Goal: Information Seeking & Learning: Learn about a topic

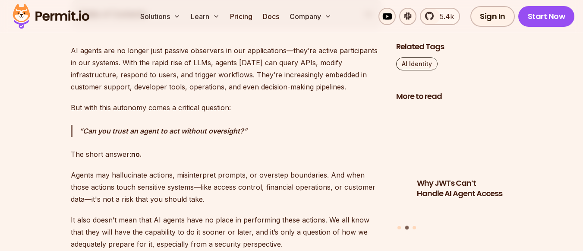
scroll to position [532, 0]
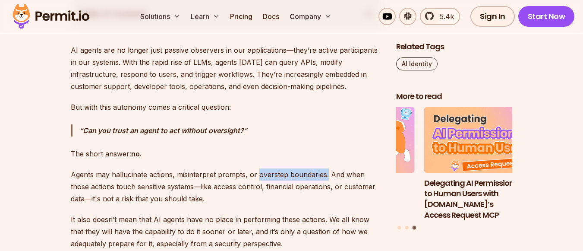
drag, startPoint x: 255, startPoint y: 175, endPoint x: 324, endPoint y: 179, distance: 69.1
click at [324, 179] on p "Agents may hallucinate actions, misinterpret prompts, or overstep boundaries. A…" at bounding box center [226, 186] width 311 height 36
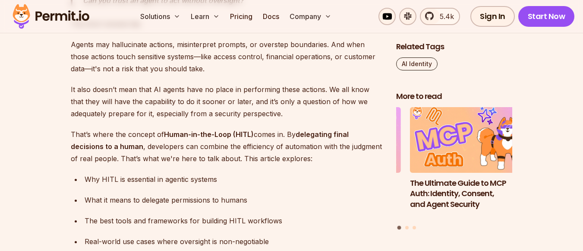
scroll to position [662, 0]
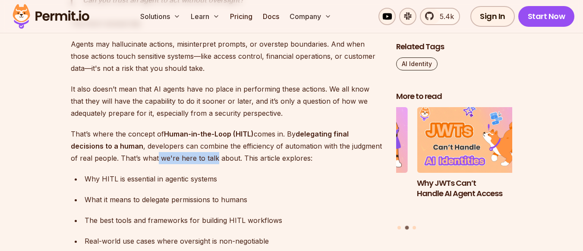
drag, startPoint x: 157, startPoint y: 157, endPoint x: 214, endPoint y: 160, distance: 57.0
click at [214, 160] on p "That’s where the concept of Human-in-the-Loop (HITL) comes in. By delegating fi…" at bounding box center [226, 146] width 311 height 36
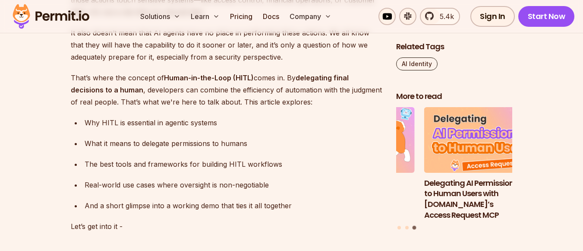
scroll to position [718, 0]
drag, startPoint x: 102, startPoint y: 184, endPoint x: 97, endPoint y: 184, distance: 4.7
click at [97, 184] on div "Real-world use cases where oversight is non-negotiable" at bounding box center [234, 184] width 298 height 12
click at [173, 188] on div "Real-world use cases where oversight is non-negotiable" at bounding box center [234, 184] width 298 height 12
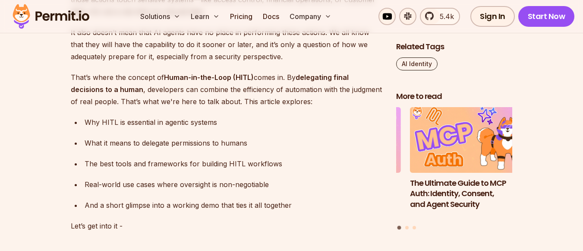
click at [173, 188] on div "Real-world use cases where oversight is non-negotiable" at bounding box center [234, 184] width 298 height 12
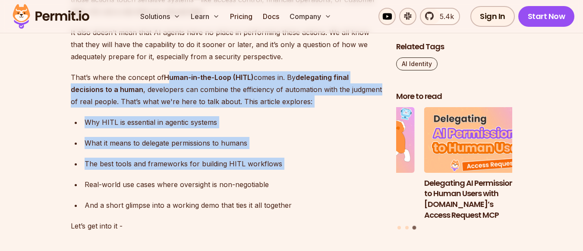
drag, startPoint x: 168, startPoint y: 83, endPoint x: 296, endPoint y: 175, distance: 157.6
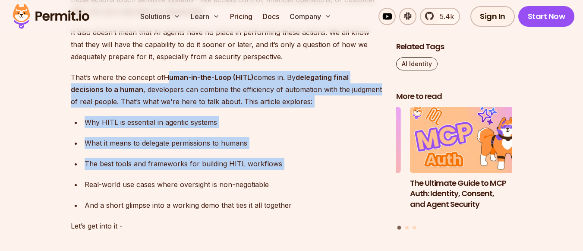
click at [296, 175] on ul "Why HITL is essential in agentic systems What it means to delegate permissions …" at bounding box center [226, 163] width 311 height 95
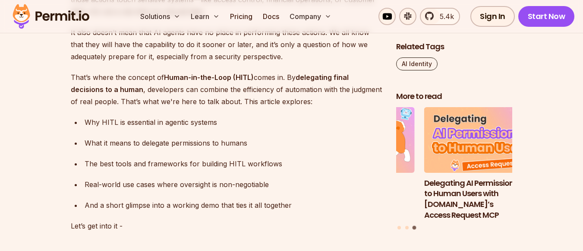
click at [299, 71] on p "That’s where the concept of Human-in-the-Loop (HITL) comes in. By delegating fi…" at bounding box center [226, 89] width 311 height 36
click at [344, 243] on h2 "Why Human Oversight Is Essential in Agentic Workflows" at bounding box center [226, 240] width 311 height 48
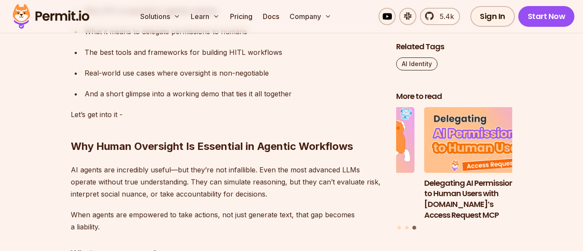
click at [301, 107] on h2 "Why Human Oversight Is Essential in Agentic Workflows" at bounding box center [226, 129] width 311 height 48
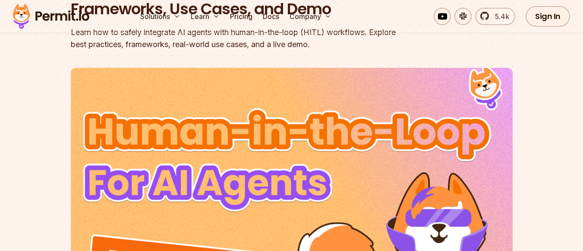
scroll to position [0, 0]
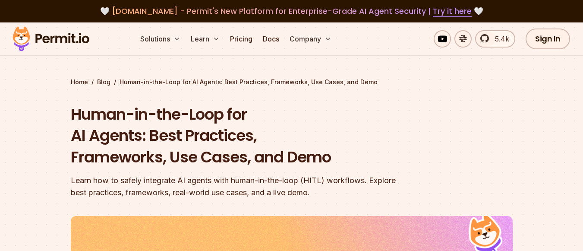
click at [241, 119] on h1 "Human-in-the-Loop for AI Agents: Best Practices, Frameworks, Use Cases, and Demo" at bounding box center [236, 135] width 331 height 64
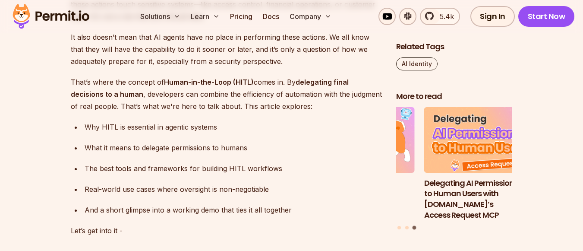
scroll to position [716, 0]
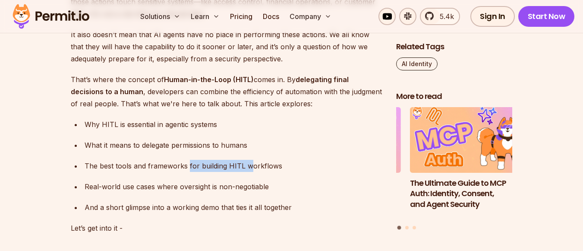
drag, startPoint x: 188, startPoint y: 167, endPoint x: 248, endPoint y: 171, distance: 60.0
click at [248, 171] on div "The best tools and frameworks for building HITL workflows" at bounding box center [234, 166] width 298 height 12
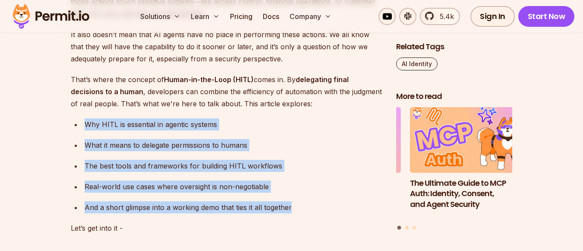
drag, startPoint x: 84, startPoint y: 120, endPoint x: 292, endPoint y: 210, distance: 227.5
click at [292, 210] on ul "Why HITL is essential in agentic systems What it means to delegate permissions …" at bounding box center [226, 165] width 311 height 95
click at [292, 210] on div "And a short glimpse into a working demo that ties it all together" at bounding box center [234, 207] width 298 height 12
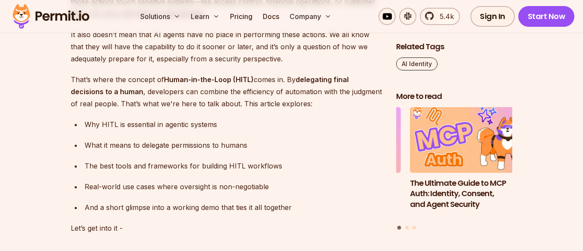
click at [292, 210] on div "And a short glimpse into a working demo that ties it all together" at bounding box center [234, 207] width 298 height 12
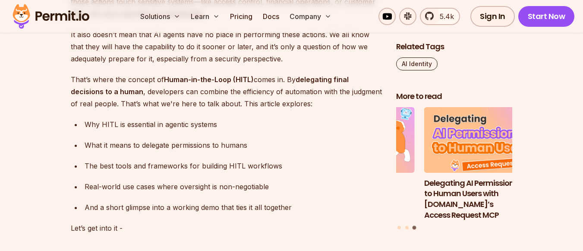
click at [292, 210] on div "And a short glimpse into a working demo that ties it all together" at bounding box center [234, 207] width 298 height 12
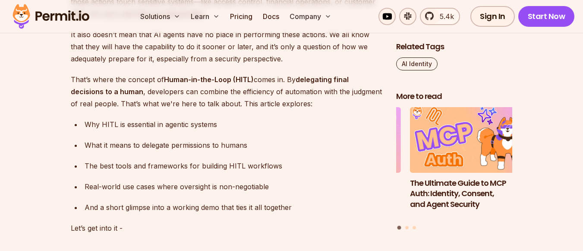
click at [293, 210] on div "And a short glimpse into a working demo that ties it all together" at bounding box center [234, 207] width 298 height 12
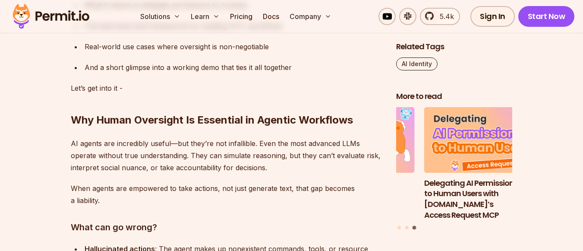
scroll to position [855, 0]
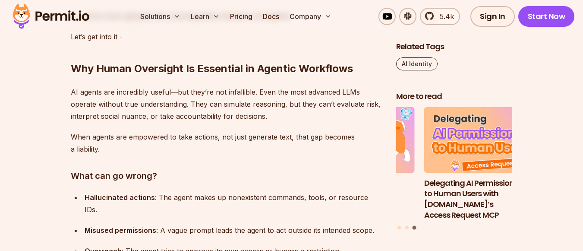
scroll to position [1011, 0]
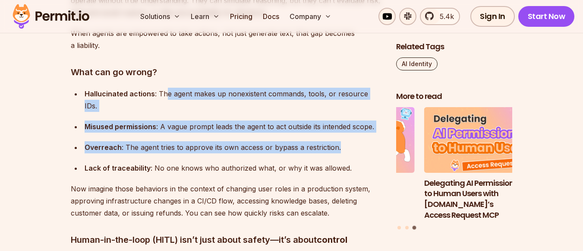
drag, startPoint x: 164, startPoint y: 91, endPoint x: 347, endPoint y: 129, distance: 187.1
click at [347, 129] on ul "Hallucinated actions : The agent makes up nonexistent commands, tools, or resou…" at bounding box center [226, 131] width 311 height 86
click at [347, 141] on div "Overreach : The agent tries to approve its own access or bypass a restriction." at bounding box center [234, 147] width 298 height 12
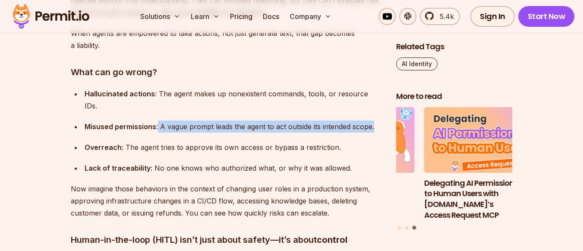
drag, startPoint x: 157, startPoint y: 111, endPoint x: 355, endPoint y: 124, distance: 199.2
click at [355, 124] on ul "Hallucinated actions : The agent makes up nonexistent commands, tools, or resou…" at bounding box center [226, 131] width 311 height 86
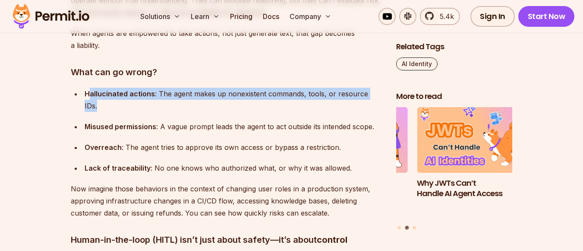
drag, startPoint x: 87, startPoint y: 93, endPoint x: 240, endPoint y: 106, distance: 153.6
click at [240, 106] on ul "Hallucinated actions : The agent makes up nonexistent commands, tools, or resou…" at bounding box center [226, 131] width 311 height 86
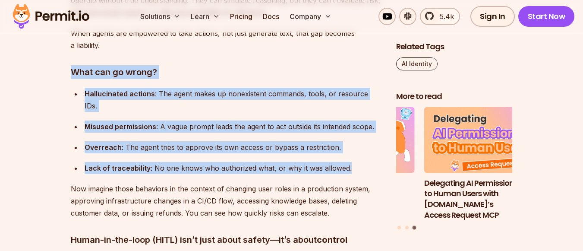
drag, startPoint x: 74, startPoint y: 69, endPoint x: 346, endPoint y: 158, distance: 286.8
copy div "What can go wrong? Hallucinated actions : The agent makes up nonexistent comman…"
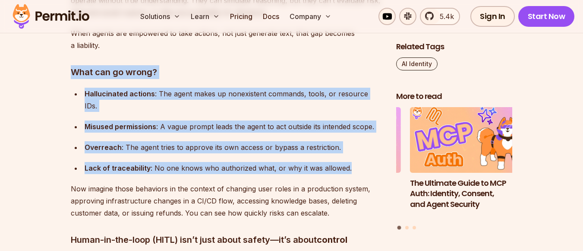
click at [209, 120] on div "Misused permissions : A vague prompt leads the agent to act outside its intende…" at bounding box center [234, 126] width 298 height 12
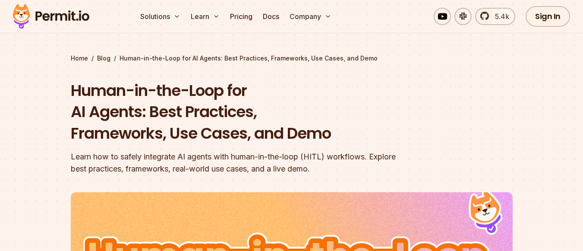
scroll to position [0, 0]
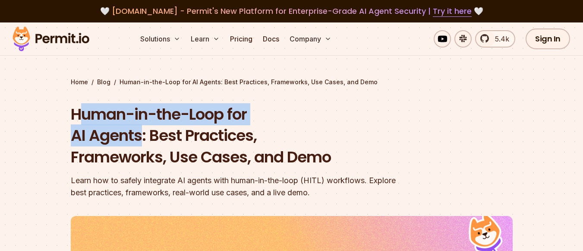
drag, startPoint x: 79, startPoint y: 104, endPoint x: 141, endPoint y: 129, distance: 67.1
click at [141, 129] on h1 "Human-in-the-Loop for AI Agents: Best Practices, Frameworks, Use Cases, and Demo" at bounding box center [236, 135] width 331 height 64
copy h1 "uman-in-the-Loop for AI Agents"
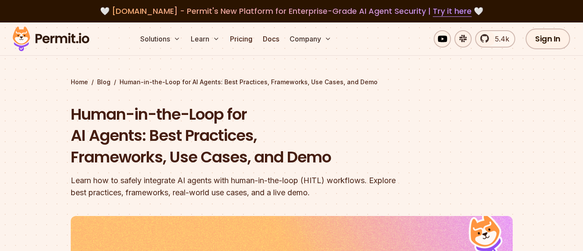
click at [263, 145] on h1 "Human-in-the-Loop for AI Agents: Best Practices, Frameworks, Use Cases, and Demo" at bounding box center [236, 135] width 331 height 64
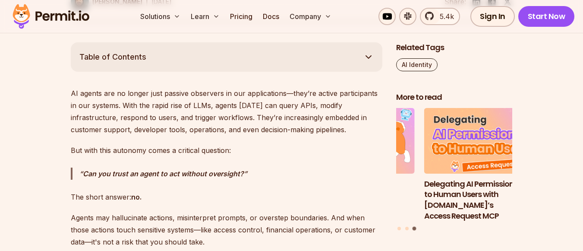
scroll to position [488, 0]
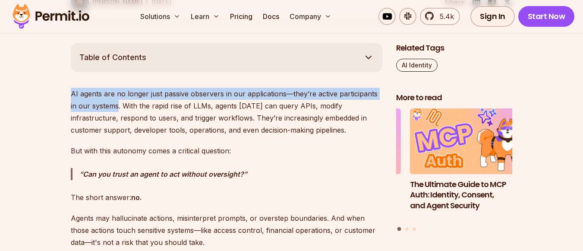
drag, startPoint x: 72, startPoint y: 92, endPoint x: 111, endPoint y: 107, distance: 41.5
click at [111, 107] on p "AI agents are no longer just passive observers in our applications—they’re acti…" at bounding box center [226, 112] width 311 height 48
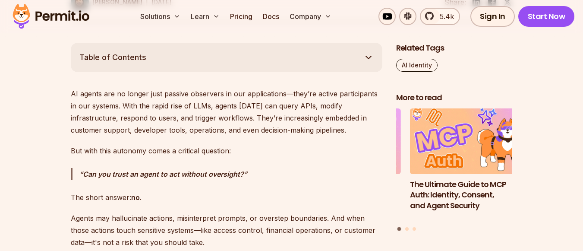
click at [288, 149] on p "But with this autonomy comes a critical question:" at bounding box center [226, 150] width 311 height 12
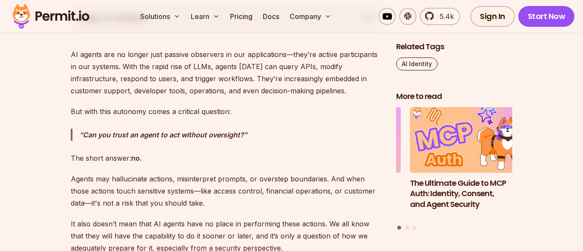
scroll to position [528, 0]
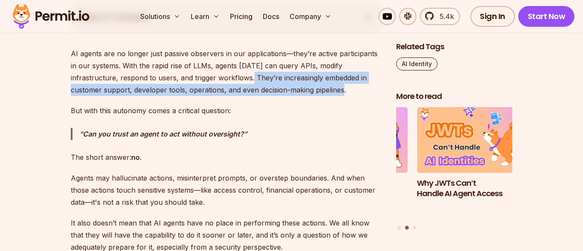
drag, startPoint x: 204, startPoint y: 76, endPoint x: 284, endPoint y: 87, distance: 80.1
click at [284, 87] on p "AI agents are no longer just passive observers in our applications—they’re acti…" at bounding box center [226, 71] width 311 height 48
copy p "They’re increasingly embedded in customer support, developer tools, operations,…"
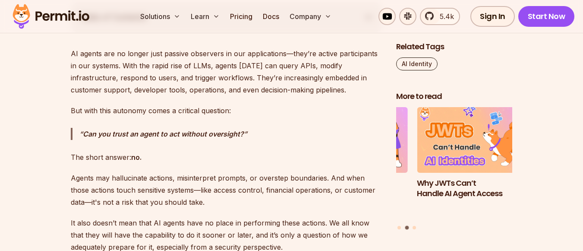
click at [332, 154] on p "The short answer: no." at bounding box center [226, 157] width 311 height 12
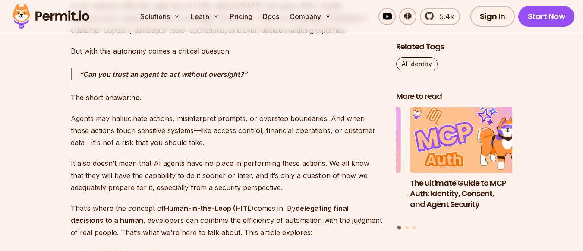
scroll to position [595, 0]
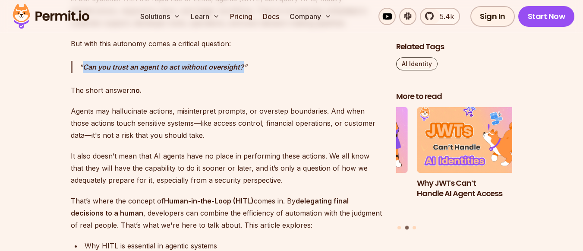
drag, startPoint x: 84, startPoint y: 65, endPoint x: 248, endPoint y: 63, distance: 164.3
click at [248, 63] on p "Can you trust an agent to act without oversight?" at bounding box center [230, 67] width 303 height 12
copy strong "Can you trust an agent to act without oversight?"
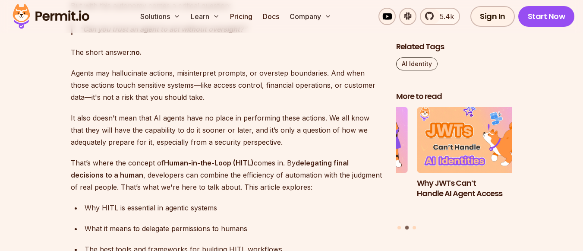
scroll to position [633, 0]
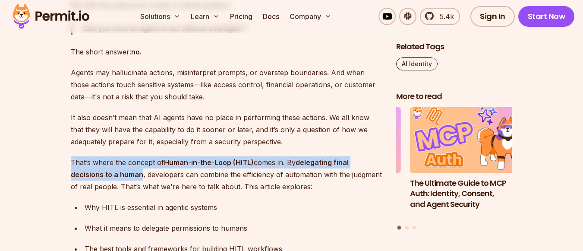
drag, startPoint x: 71, startPoint y: 157, endPoint x: 142, endPoint y: 169, distance: 71.8
click at [142, 169] on p "That’s where the concept of Human-in-the-Loop (HITL) comes in. By delegating fi…" at bounding box center [226, 174] width 311 height 36
copy p "That’s where the concept of Human-in-the-Loop (HITL) comes in. By delegating fi…"
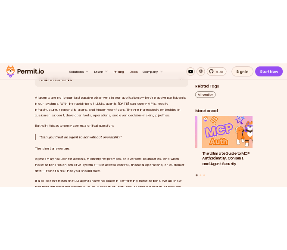
scroll to position [512, 0]
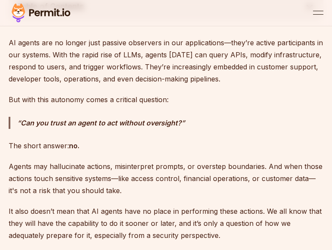
scroll to position [393, 0]
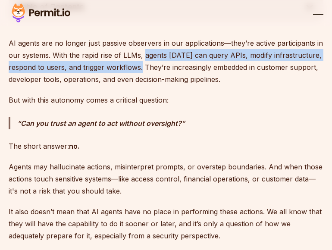
drag, startPoint x: 144, startPoint y: 57, endPoint x: 143, endPoint y: 67, distance: 9.9
click at [143, 67] on p "AI agents are no longer just passive observers in our applications—they’re acti…" at bounding box center [166, 61] width 315 height 48
copy p "agents [DATE] can query APIs, modify infrastructure, respond to users, and trig…"
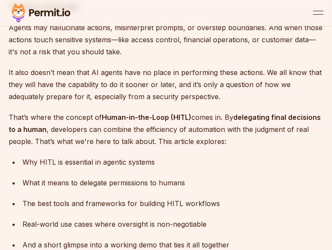
scroll to position [532, 0]
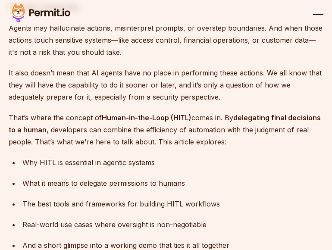
click at [142, 160] on div "Why HITL is essential in agentic systems" at bounding box center [172, 163] width 301 height 12
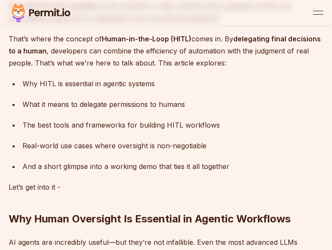
scroll to position [611, 0]
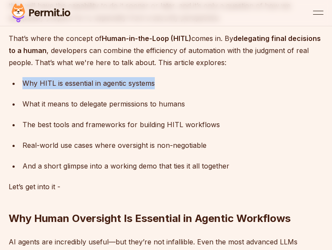
drag, startPoint x: 24, startPoint y: 81, endPoint x: 161, endPoint y: 86, distance: 137.2
click at [161, 86] on div "Why HITL is essential in agentic systems" at bounding box center [172, 83] width 301 height 12
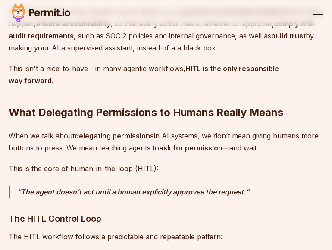
scroll to position [1086, 0]
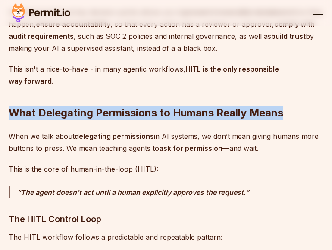
drag, startPoint x: 11, startPoint y: 98, endPoint x: 292, endPoint y: 94, distance: 281.2
click at [292, 94] on h2 "What Delegating Permissions to Humans Really Means" at bounding box center [166, 96] width 315 height 48
copy h2 "What Delegating Permissions to Humans Really Means"
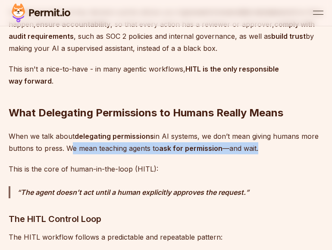
drag, startPoint x: 65, startPoint y: 135, endPoint x: 275, endPoint y: 133, distance: 209.6
click at [275, 133] on p "When we talk about delegating permissions in AI systems, we don’t mean giving h…" at bounding box center [166, 142] width 315 height 24
copy p "We mean teaching agents to ask for permission —and wait."
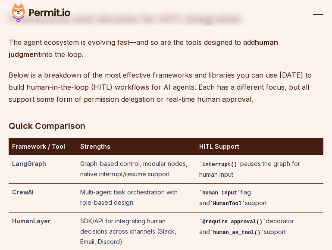
scroll to position [1699, 0]
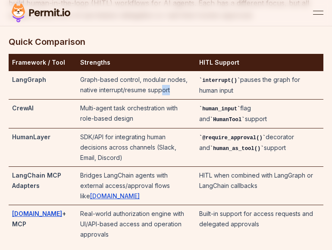
drag, startPoint x: 146, startPoint y: 115, endPoint x: 135, endPoint y: 114, distance: 10.9
click at [135, 100] on td "Graph-based control, modular nodes, native interrupt/resume support" at bounding box center [136, 85] width 119 height 28
drag, startPoint x: 248, startPoint y: 105, endPoint x: 254, endPoint y: 119, distance: 14.5
click at [254, 100] on td "interrupt() pauses the graph for human input" at bounding box center [260, 85] width 128 height 28
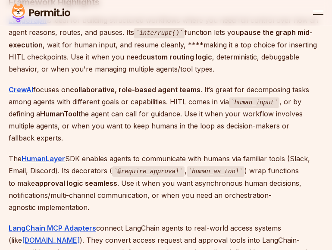
scroll to position [2018, 0]
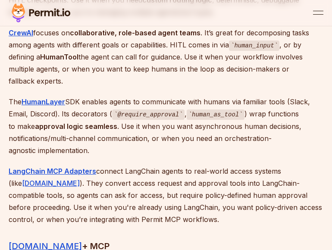
drag, startPoint x: 190, startPoint y: 114, endPoint x: 193, endPoint y: 67, distance: 47.5
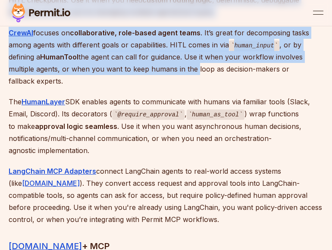
click at [193, 67] on p "CrewAI focuses on collaborative, role-based agent teams . It’s great for decomp…" at bounding box center [166, 57] width 315 height 61
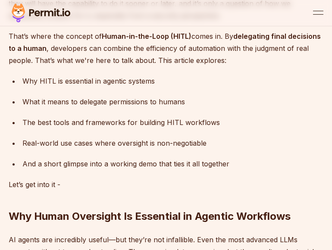
scroll to position [613, 0]
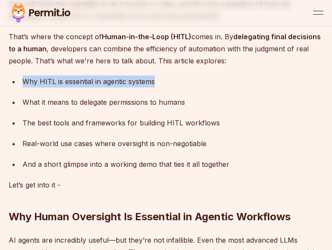
drag, startPoint x: 24, startPoint y: 81, endPoint x: 157, endPoint y: 81, distance: 133.2
click at [157, 81] on div "Why HITL is essential in agentic systems" at bounding box center [172, 81] width 301 height 12
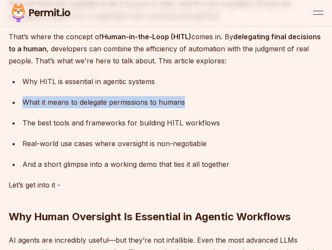
drag, startPoint x: 21, startPoint y: 97, endPoint x: 191, endPoint y: 102, distance: 169.5
click at [191, 102] on li "What it means to delegate permissions to humans" at bounding box center [172, 102] width 304 height 12
click at [191, 102] on div "What it means to delegate permissions to humans" at bounding box center [172, 102] width 301 height 12
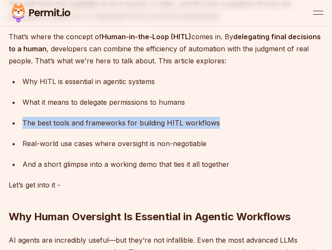
drag, startPoint x: 23, startPoint y: 124, endPoint x: 229, endPoint y: 121, distance: 205.3
click at [229, 121] on div "The best tools and frameworks for building HITL workflows" at bounding box center [172, 123] width 301 height 12
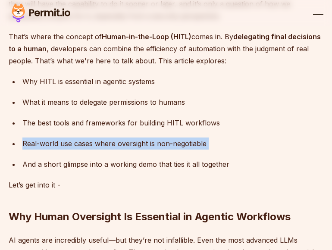
drag, startPoint x: 22, startPoint y: 144, endPoint x: 214, endPoint y: 151, distance: 192.5
click at [214, 151] on ul "Why HITL is essential in agentic systems What it means to delegate permissions …" at bounding box center [166, 122] width 315 height 95
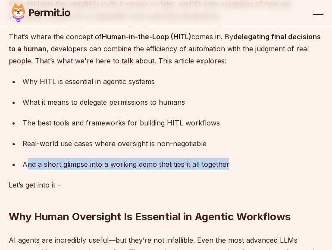
drag, startPoint x: 28, startPoint y: 160, endPoint x: 234, endPoint y: 169, distance: 206.3
click at [234, 169] on div "And a short glimpse into a working demo that ties it all together" at bounding box center [172, 164] width 301 height 12
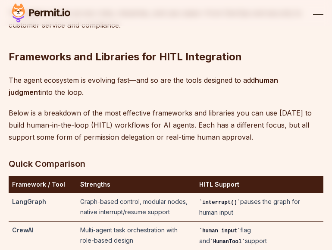
scroll to position [1578, 0]
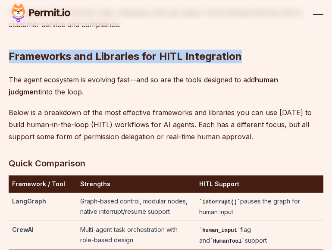
drag, startPoint x: 239, startPoint y: 78, endPoint x: 4, endPoint y: 75, distance: 235.5
copy h2 "Frameworks and Libraries for HITL Integration"
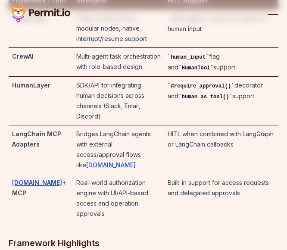
scroll to position [1936, 0]
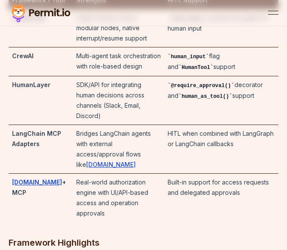
drag, startPoint x: 12, startPoint y: 38, endPoint x: 269, endPoint y: 154, distance: 282.7
click at [269, 154] on table "Framework / Tool Strengths HITL Support LangGraph Graph-based control, modular …" at bounding box center [144, 107] width 270 height 230
copy table "Framework / Tool Strengths HITL Support LangGraph Graph-based control, modular …"
click at [188, 76] on td "human_input flag and HumanTool support" at bounding box center [221, 61] width 114 height 29
drag, startPoint x: 51, startPoint y: 67, endPoint x: 9, endPoint y: 69, distance: 42.7
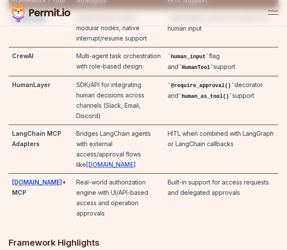
click at [9, 47] on td "LangGraph" at bounding box center [41, 28] width 64 height 38
drag, startPoint x: 177, startPoint y: 59, endPoint x: 238, endPoint y: 81, distance: 65.6
click at [238, 47] on td "interrupt() pauses the graph for human input" at bounding box center [221, 28] width 114 height 38
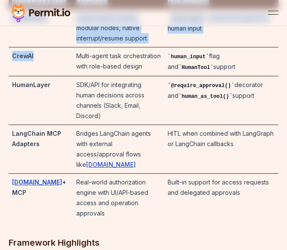
drag, startPoint x: 46, startPoint y: 102, endPoint x: 2, endPoint y: 103, distance: 44.4
click at [11, 76] on td "CrewAI" at bounding box center [41, 61] width 64 height 29
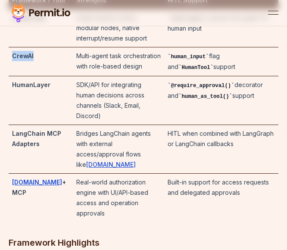
drag, startPoint x: 13, startPoint y: 105, endPoint x: 39, endPoint y: 104, distance: 26.8
click at [39, 76] on td "CrewAI" at bounding box center [41, 61] width 64 height 29
drag, startPoint x: 179, startPoint y: 101, endPoint x: 238, endPoint y: 111, distance: 60.4
click at [238, 76] on td "human_input flag and HumanTool support" at bounding box center [221, 61] width 114 height 29
drag, startPoint x: 52, startPoint y: 133, endPoint x: 9, endPoint y: 133, distance: 43.1
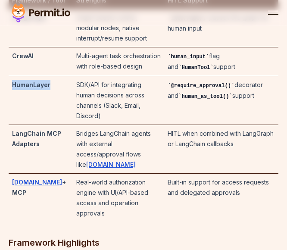
click at [9, 125] on td "HumanLayer" at bounding box center [41, 100] width 64 height 49
drag, startPoint x: 178, startPoint y: 133, endPoint x: 268, endPoint y: 150, distance: 91.6
click at [268, 125] on td "@require_approval() decorator and human_as_tool() support" at bounding box center [221, 100] width 114 height 49
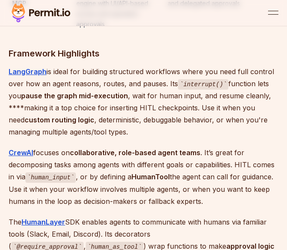
scroll to position [2154, 0]
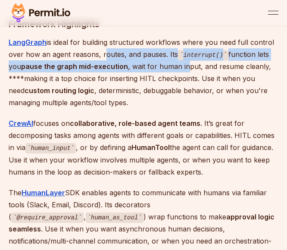
drag, startPoint x: 101, startPoint y: 67, endPoint x: 185, endPoint y: 78, distance: 84.8
click at [185, 78] on p "LangGraph is ideal for building structured workflows where you need full contro…" at bounding box center [144, 72] width 270 height 73
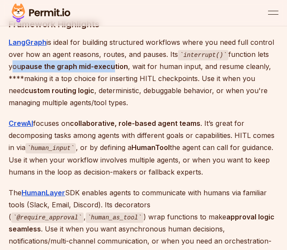
drag, startPoint x: 9, startPoint y: 82, endPoint x: 114, endPoint y: 78, distance: 105.7
click at [114, 78] on p "LangGraph is ideal for building structured workflows where you need full contro…" at bounding box center [144, 72] width 270 height 73
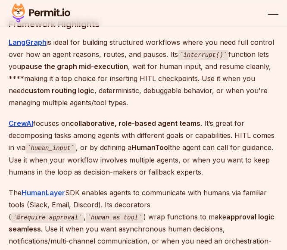
click at [122, 71] on strong "pause the graph mid-execution" at bounding box center [74, 66] width 107 height 9
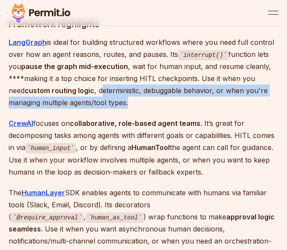
drag, startPoint x: 85, startPoint y: 107, endPoint x: 224, endPoint y: 119, distance: 139.8
click at [224, 109] on p "LangGraph is ideal for building structured workflows where you need full contro…" at bounding box center [144, 72] width 270 height 73
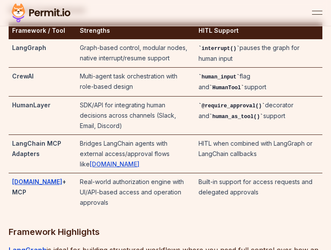
scroll to position [1727, 0]
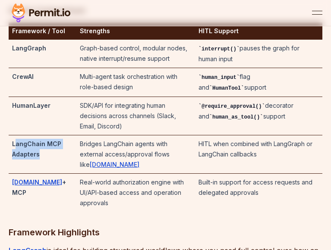
drag, startPoint x: 14, startPoint y: 171, endPoint x: 46, endPoint y: 184, distance: 34.0
click at [46, 173] on td "LangChain MCP Adapters" at bounding box center [43, 154] width 68 height 38
click at [54, 173] on td "LangChain MCP Adapters" at bounding box center [43, 154] width 68 height 38
drag, startPoint x: 13, startPoint y: 171, endPoint x: 63, endPoint y: 168, distance: 50.9
click at [63, 168] on td "LangChain MCP Adapters" at bounding box center [43, 154] width 68 height 38
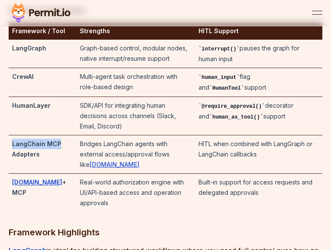
click at [63, 168] on td "LangChain MCP Adapters" at bounding box center [43, 154] width 68 height 38
drag, startPoint x: 63, startPoint y: 168, endPoint x: 59, endPoint y: 175, distance: 8.5
click at [59, 173] on td "LangChain MCP Adapters" at bounding box center [43, 154] width 68 height 38
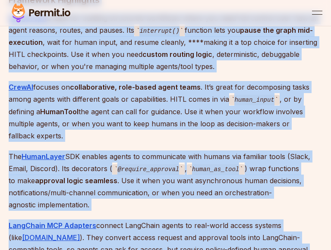
scroll to position [1987, 0]
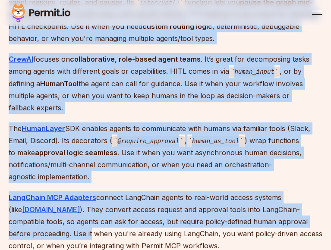
drag, startPoint x: 59, startPoint y: 175, endPoint x: 348, endPoint y: 228, distance: 294.0
click at [289, 183] on p "The HumanLayer SDK enables agents to communicate with humans via familiar tools…" at bounding box center [165, 152] width 313 height 61
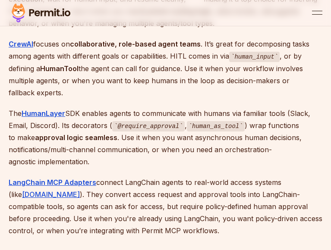
scroll to position [2002, 0]
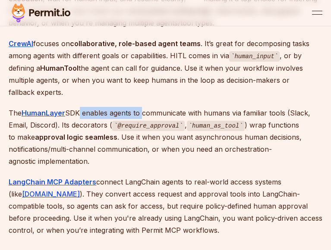
drag, startPoint x: 77, startPoint y: 121, endPoint x: 141, endPoint y: 125, distance: 64.0
click at [141, 125] on p "The HumanLayer SDK enables agents to communicate with humans via familiar tools…" at bounding box center [165, 137] width 313 height 61
drag, startPoint x: 82, startPoint y: 121, endPoint x: 68, endPoint y: 118, distance: 14.5
click at [68, 118] on p "The HumanLayer SDK enables agents to communicate with humans via familiar tools…" at bounding box center [165, 137] width 313 height 61
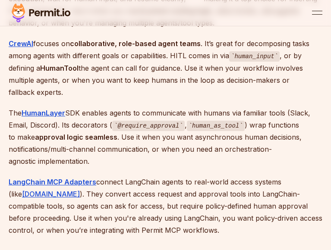
click at [176, 71] on p "CrewAI focuses on collaborative, role-based agent teams . It’s great for decomp…" at bounding box center [165, 68] width 313 height 61
